Goal: Task Accomplishment & Management: Manage account settings

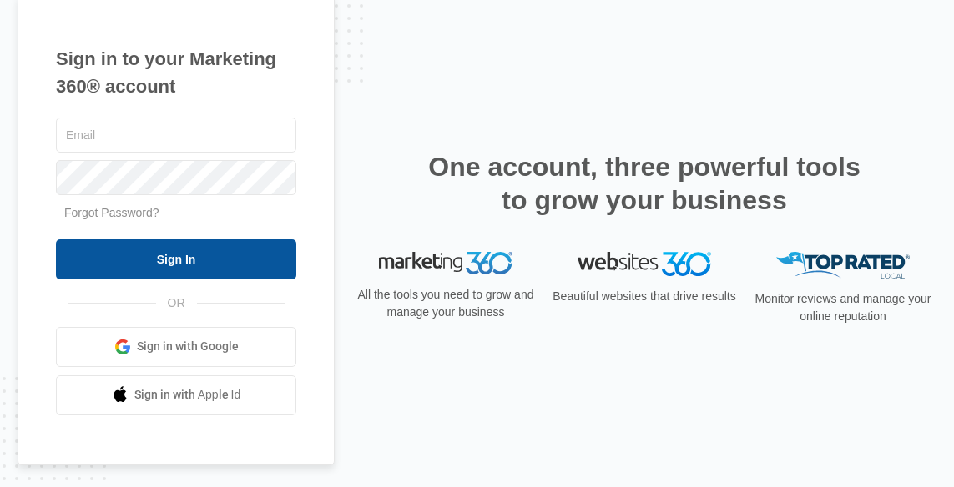
type input "[EMAIL_ADDRESS][DOMAIN_NAME]"
click at [213, 265] on input "Sign In" at bounding box center [176, 260] width 240 height 40
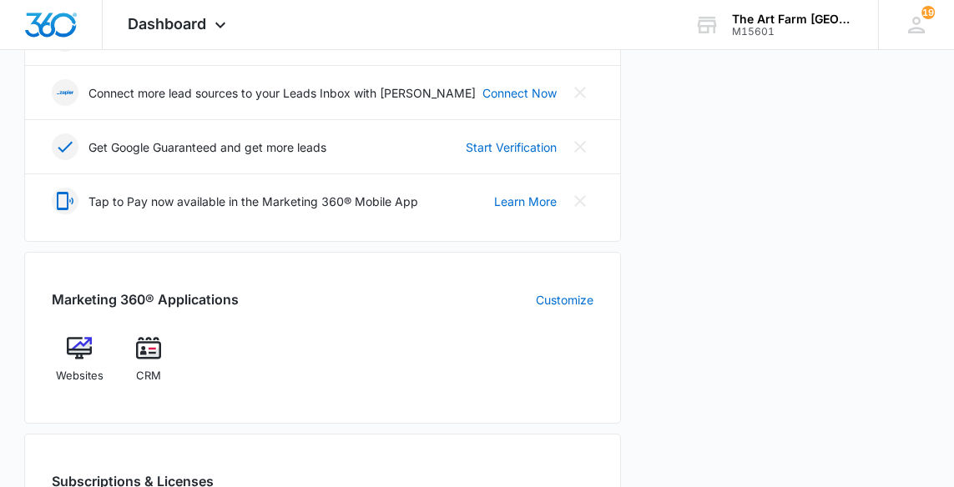
scroll to position [499, 0]
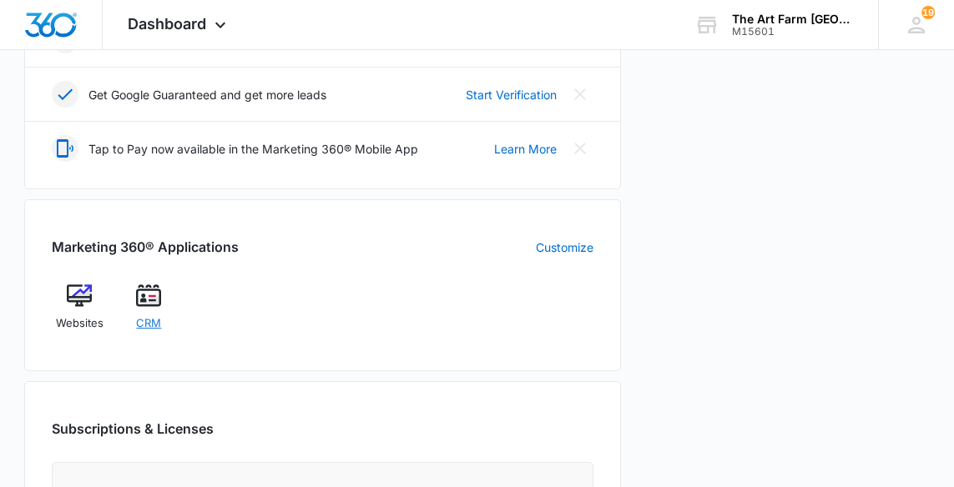
click at [151, 327] on span "CRM" at bounding box center [148, 323] width 25 height 17
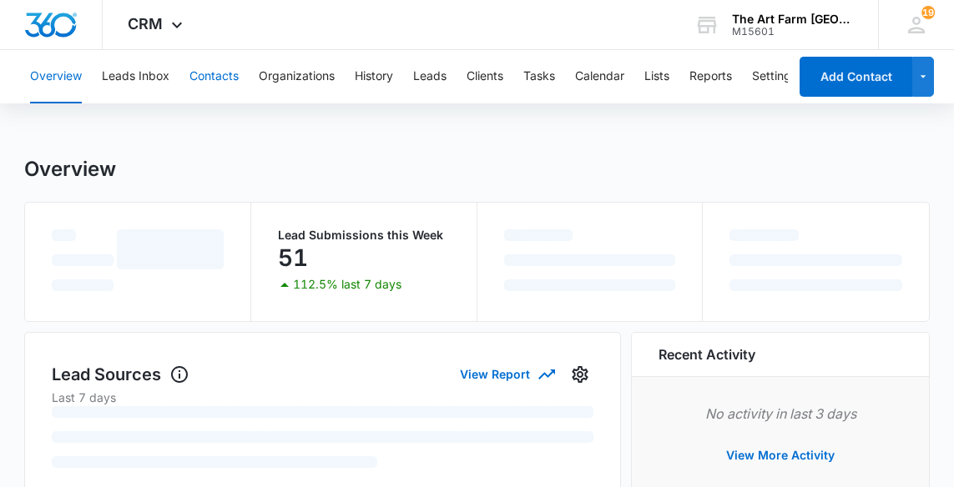
click at [229, 83] on button "Contacts" at bounding box center [213, 76] width 49 height 53
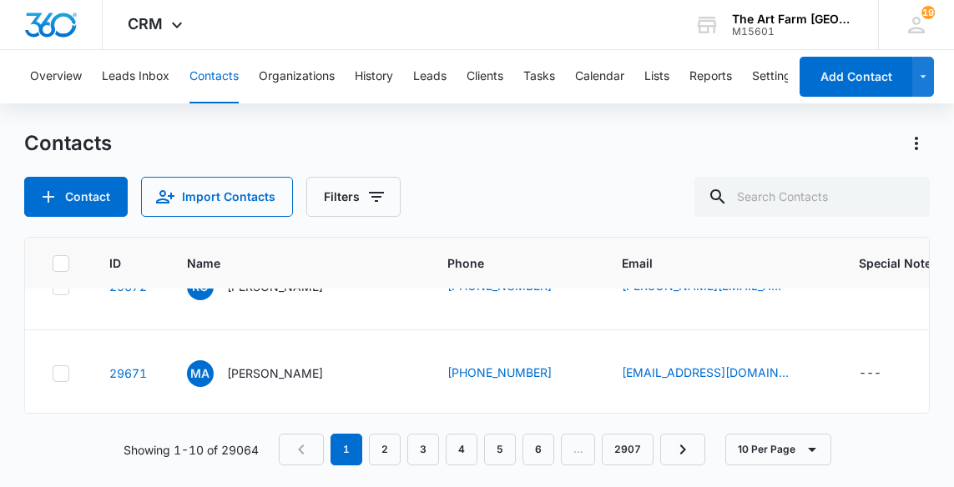
scroll to position [335, 0]
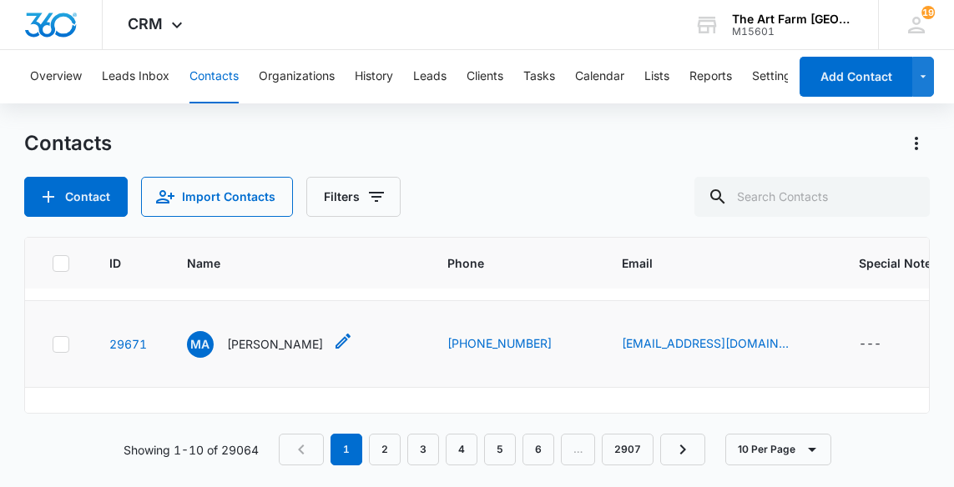
click at [278, 346] on p "[PERSON_NAME]" at bounding box center [275, 344] width 96 height 18
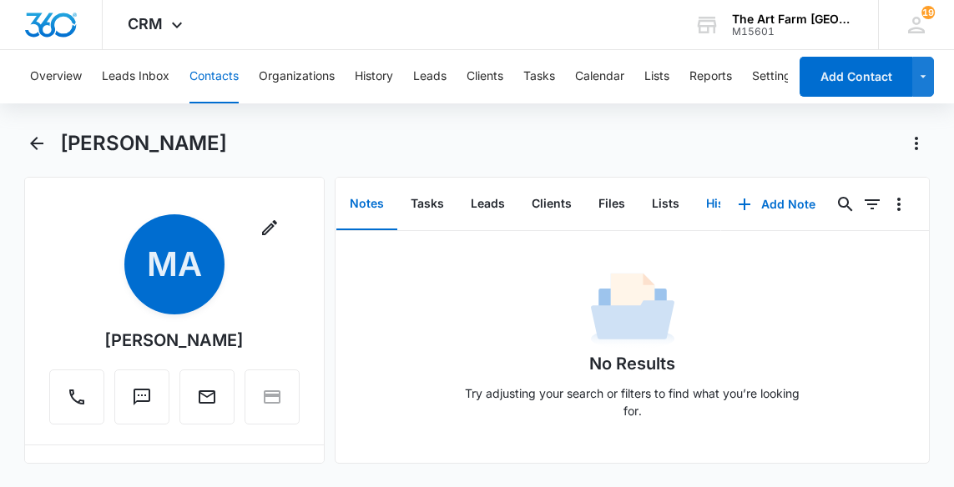
click at [709, 202] on button "History" at bounding box center [727, 205] width 68 height 52
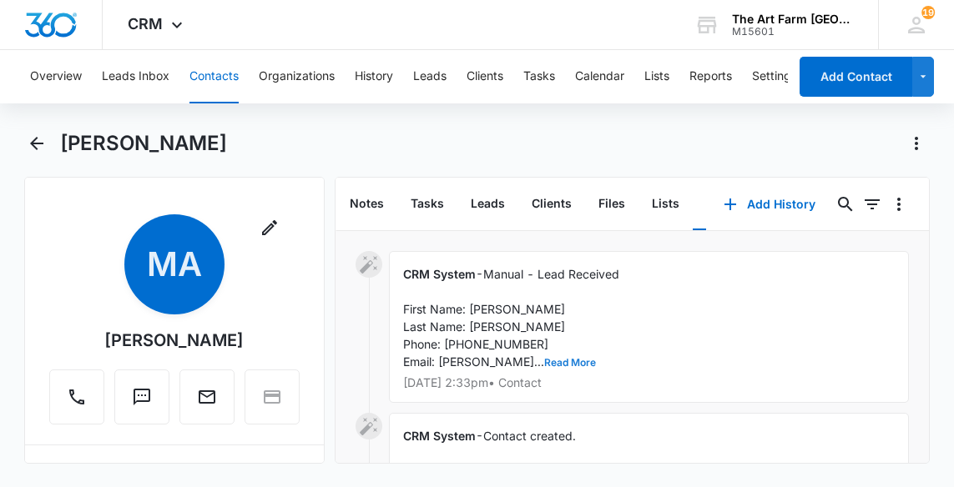
click at [556, 359] on button "Read More" at bounding box center [570, 363] width 52 height 10
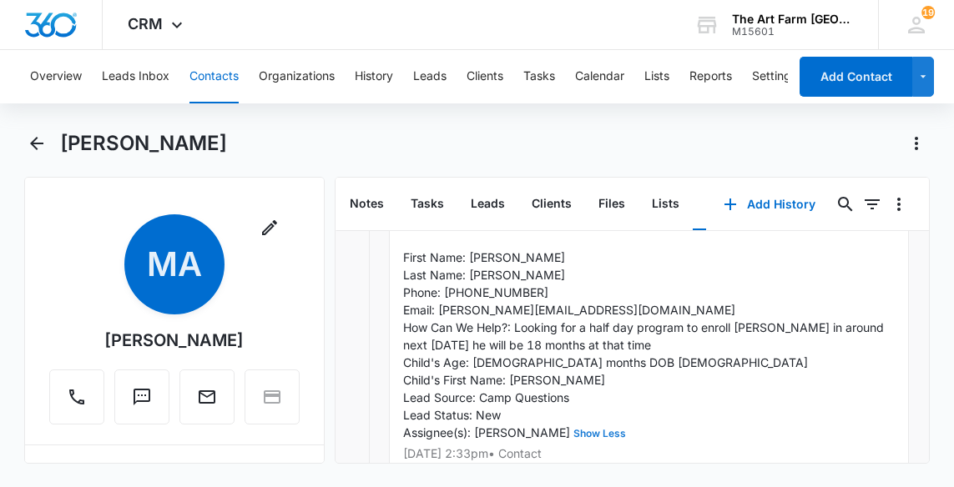
scroll to position [53, 0]
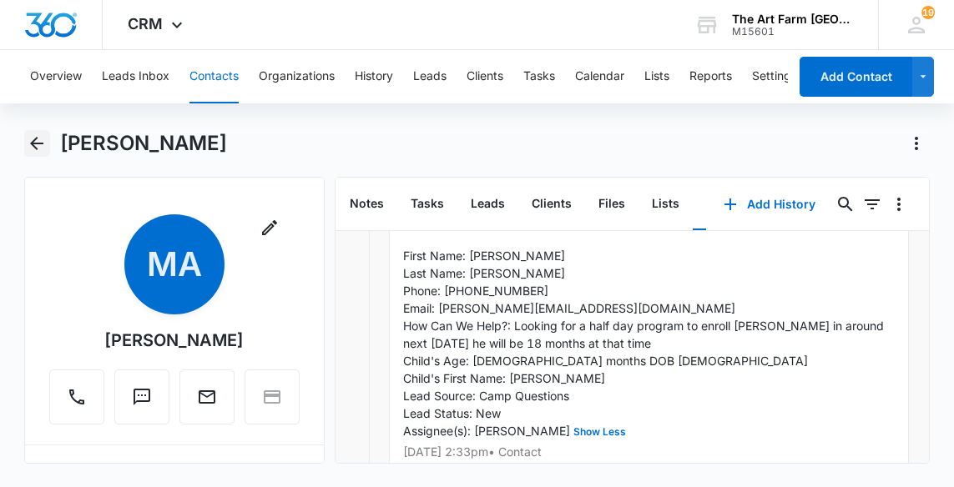
click at [37, 147] on icon "Back" at bounding box center [37, 144] width 20 height 20
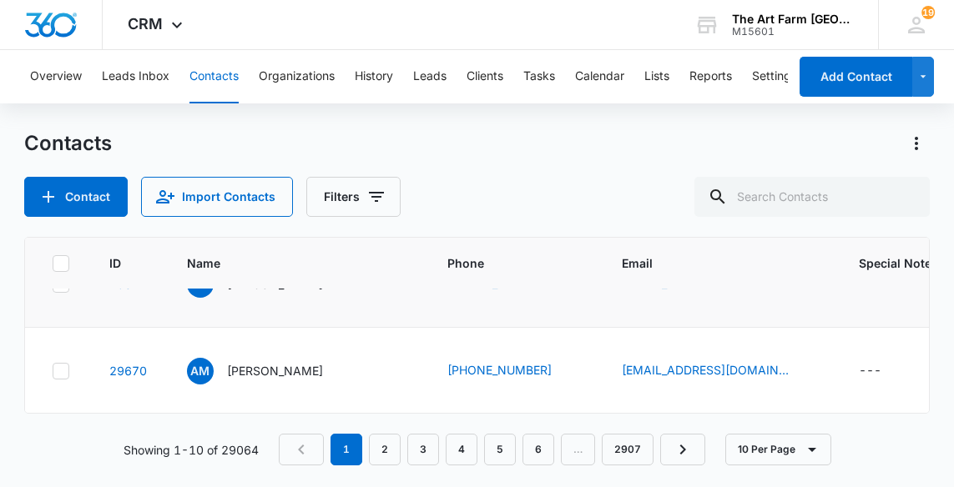
scroll to position [402, 0]
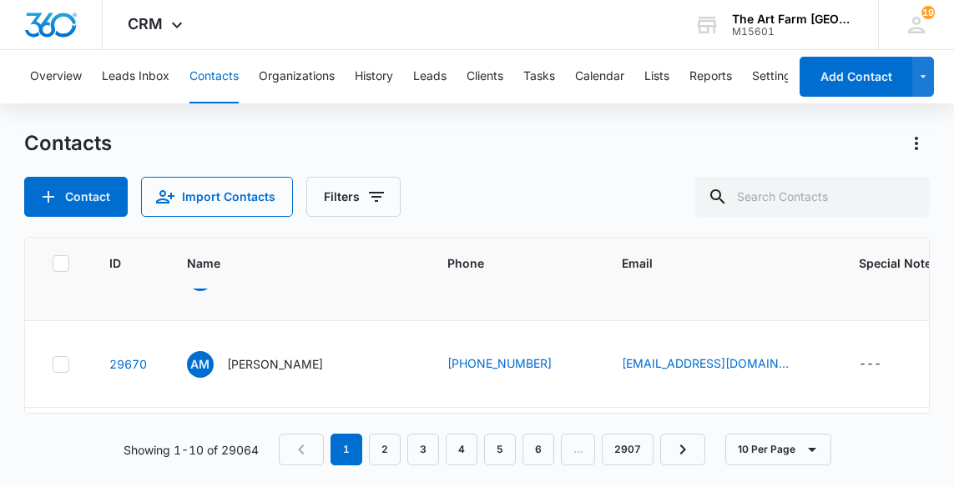
click at [299, 361] on p "[PERSON_NAME]" at bounding box center [275, 364] width 96 height 18
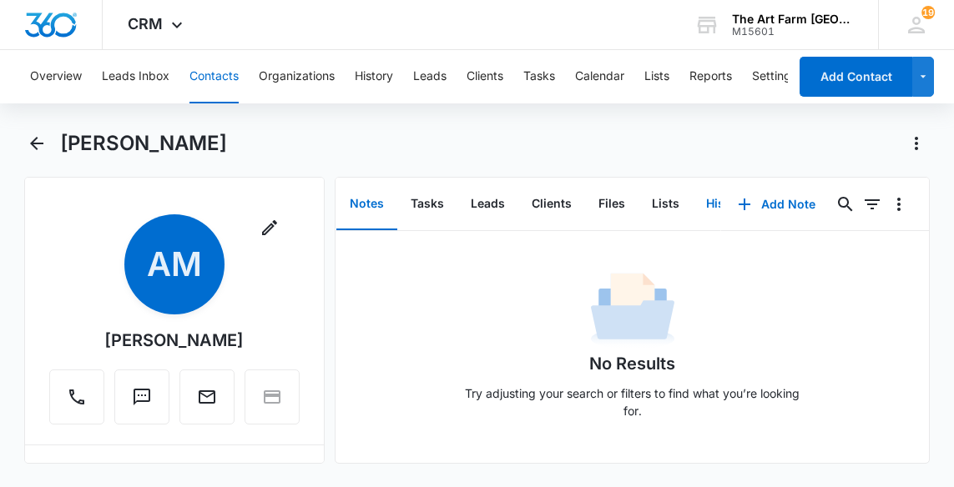
click at [703, 208] on button "History" at bounding box center [727, 205] width 68 height 52
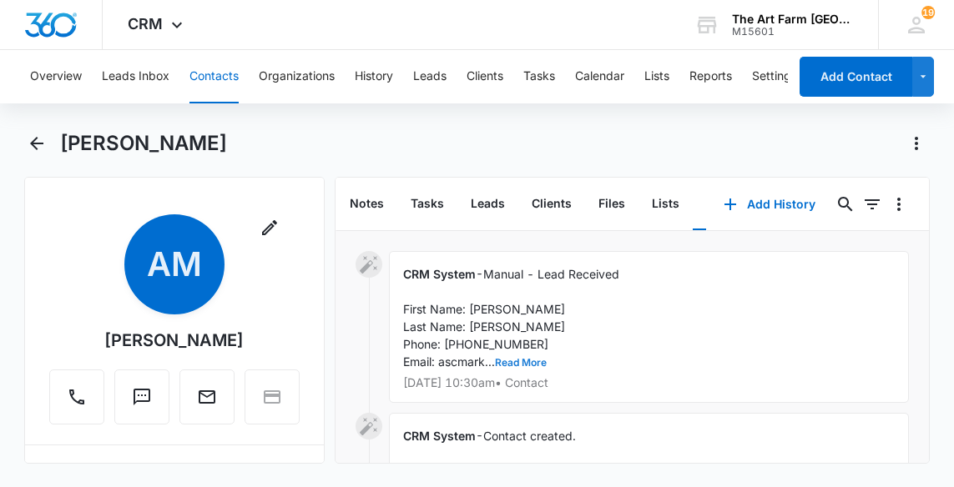
click at [538, 363] on button "Read More" at bounding box center [521, 363] width 52 height 10
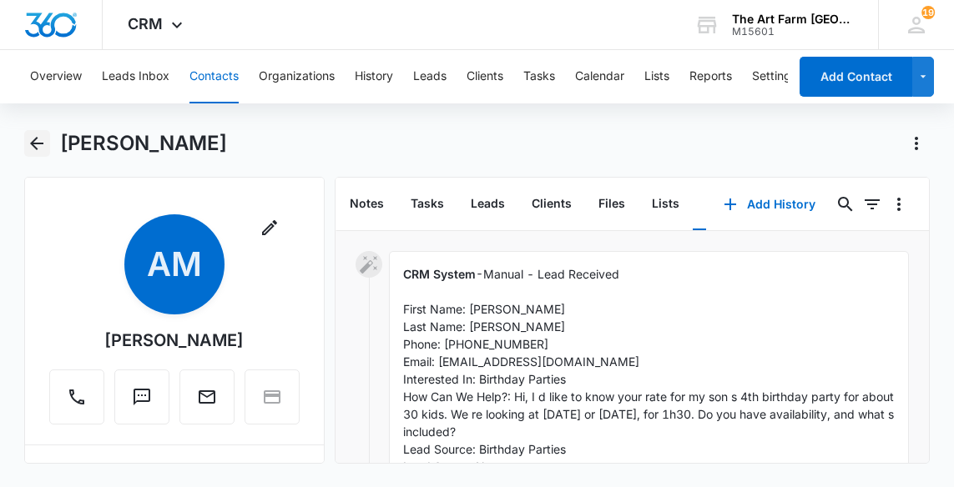
click at [41, 149] on icon "Back" at bounding box center [37, 144] width 20 height 20
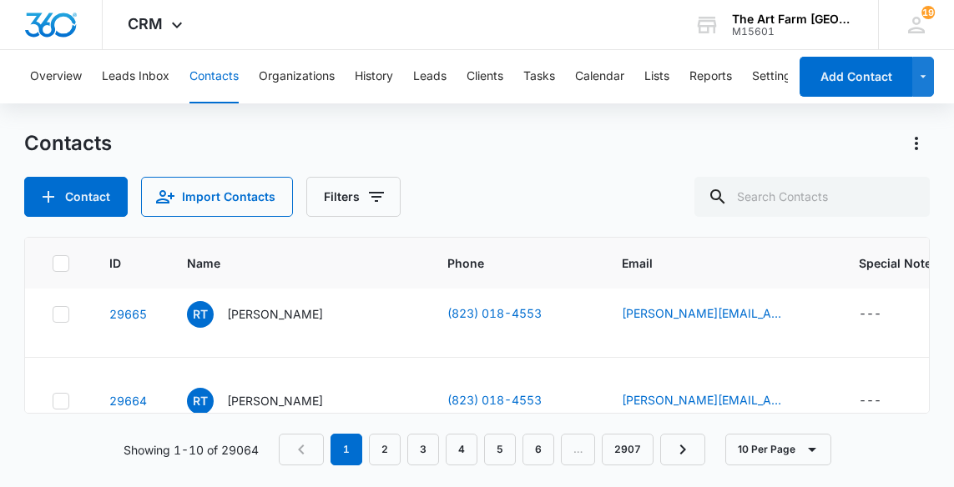
scroll to position [744, 0]
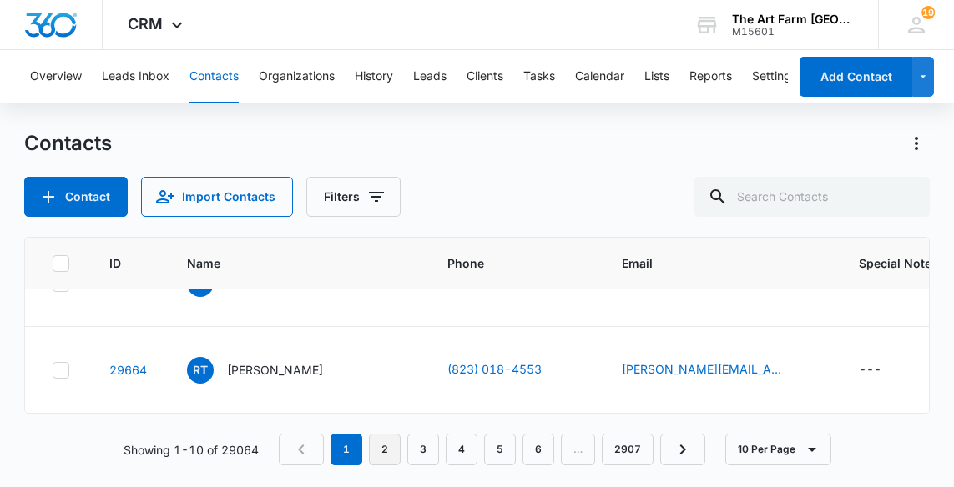
click at [376, 441] on link "2" at bounding box center [385, 450] width 32 height 32
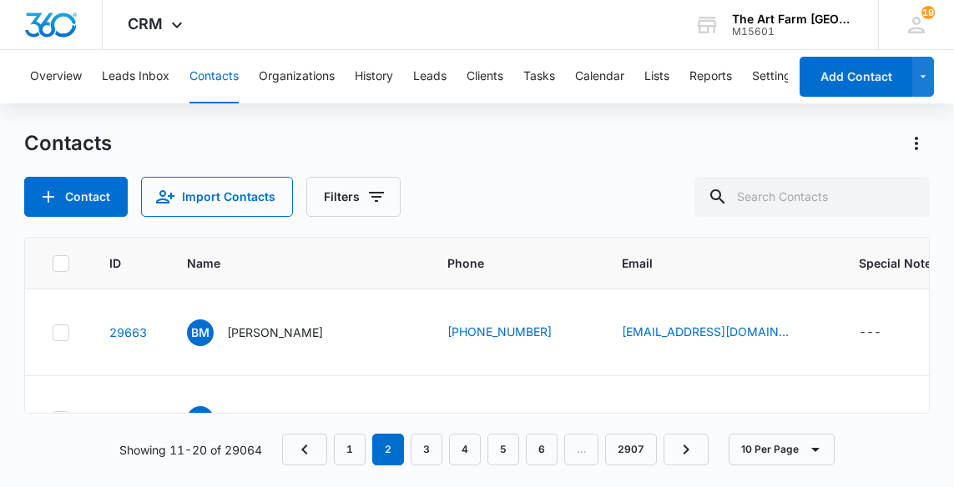
click at [379, 356] on td "BM [PERSON_NAME]" at bounding box center [297, 333] width 260 height 87
